Goal: Task Accomplishment & Management: Complete application form

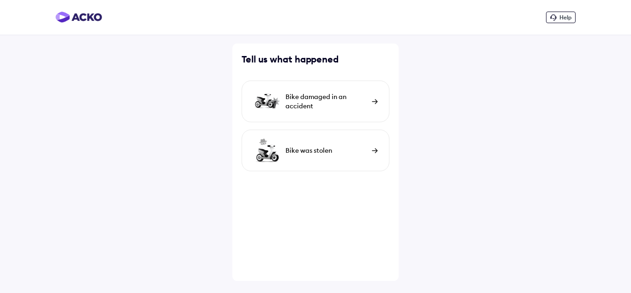
click at [72, 16] on img at bounding box center [78, 17] width 47 height 11
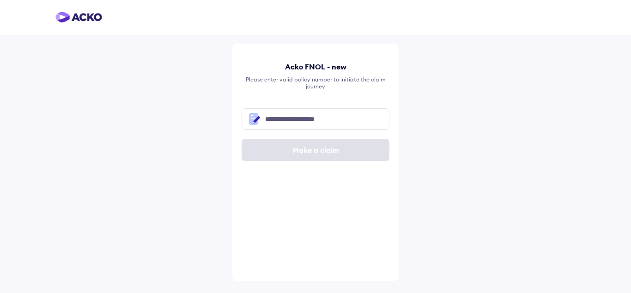
click at [65, 16] on img at bounding box center [78, 17] width 47 height 11
